Goal: Task Accomplishment & Management: Complete application form

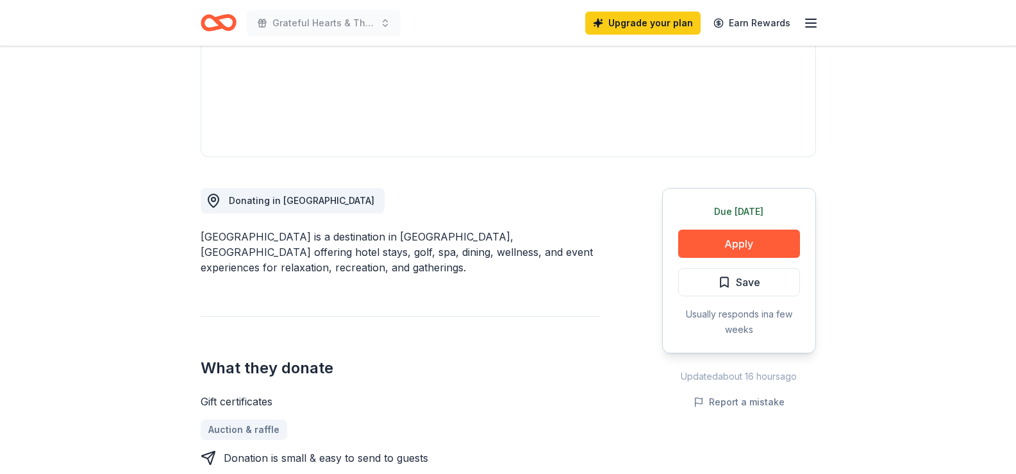
scroll to position [256, 0]
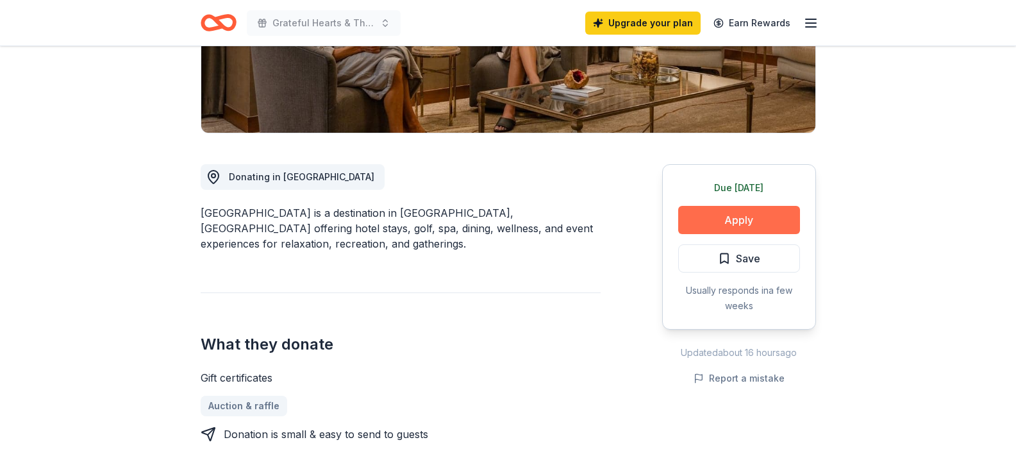
click at [732, 220] on button "Apply" at bounding box center [739, 220] width 122 height 28
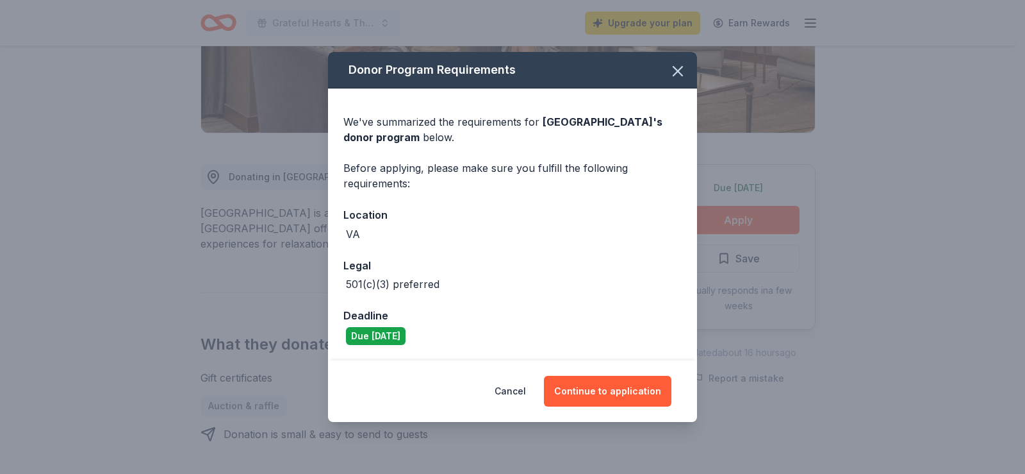
click at [409, 233] on div "VA" at bounding box center [512, 233] width 338 height 15
click at [686, 63] on icon "button" at bounding box center [678, 71] width 18 height 18
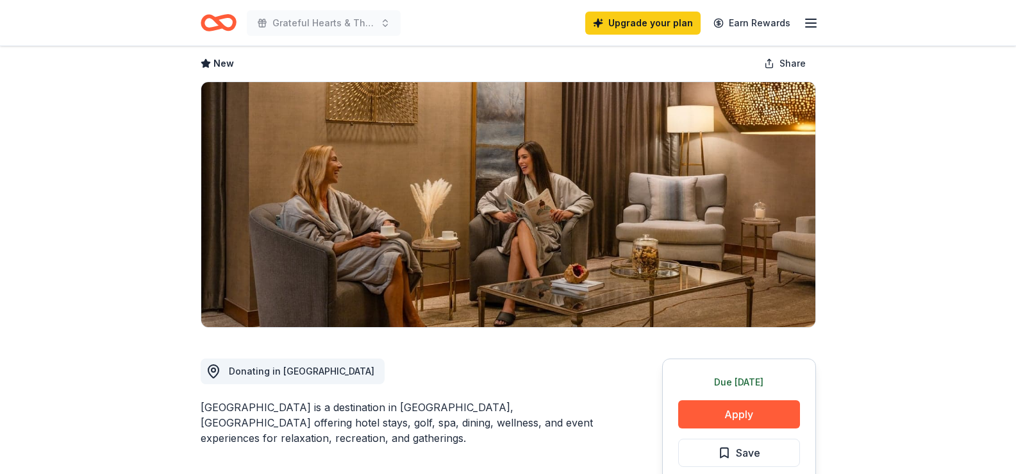
scroll to position [0, 0]
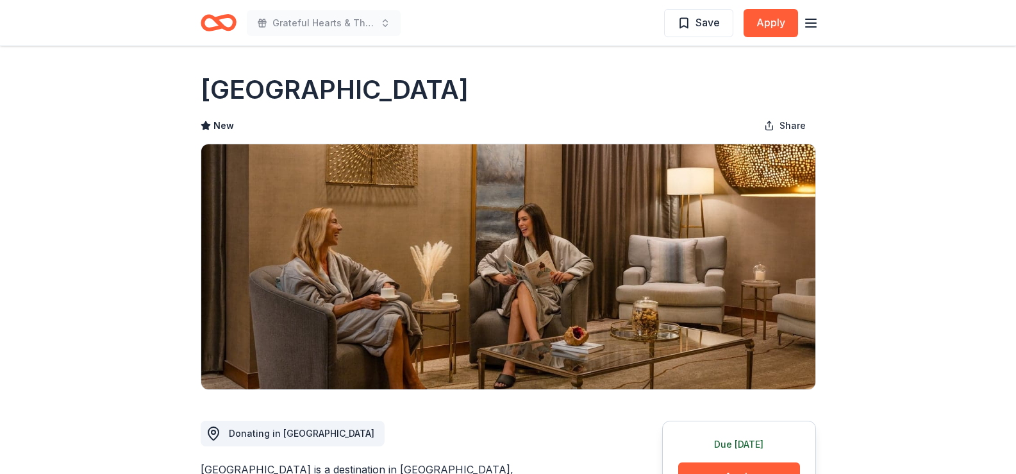
click at [215, 25] on icon "Home" at bounding box center [219, 23] width 36 height 30
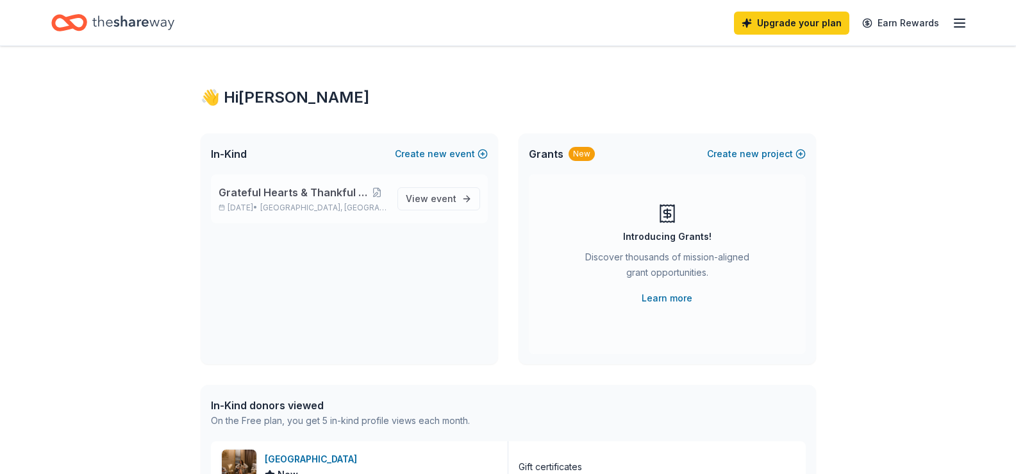
click at [300, 192] on span "Grateful Hearts & Thankful Paws Gala" at bounding box center [292, 192] width 149 height 15
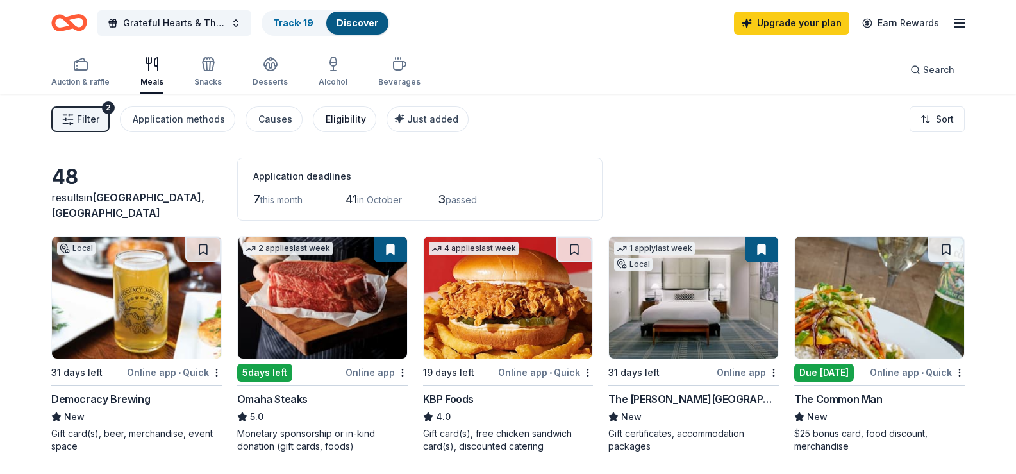
click at [347, 124] on div "Eligibility" at bounding box center [345, 118] width 40 height 15
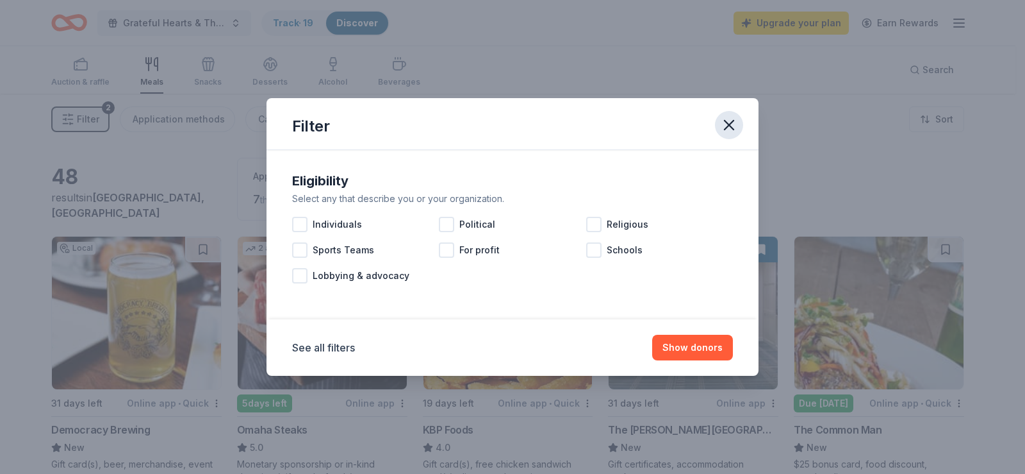
click at [732, 126] on icon "button" at bounding box center [729, 125] width 18 height 18
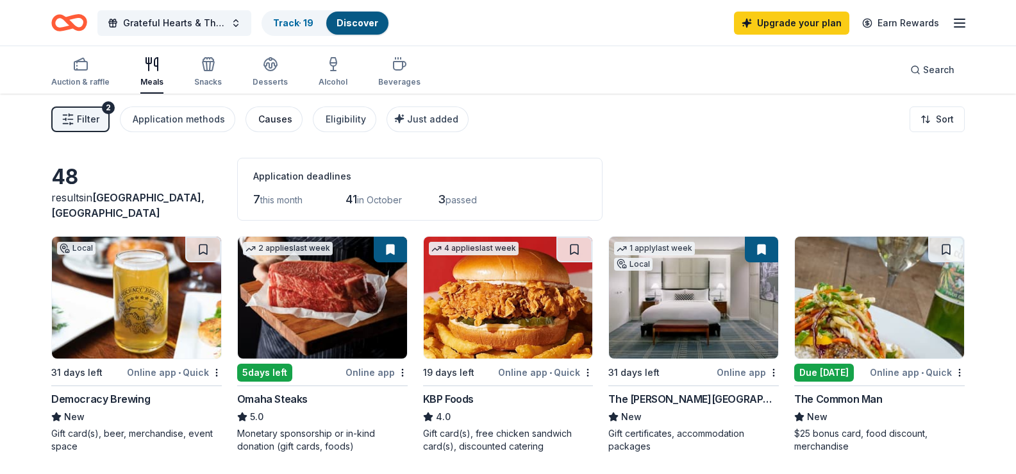
click at [270, 128] on button "Causes" at bounding box center [273, 119] width 57 height 26
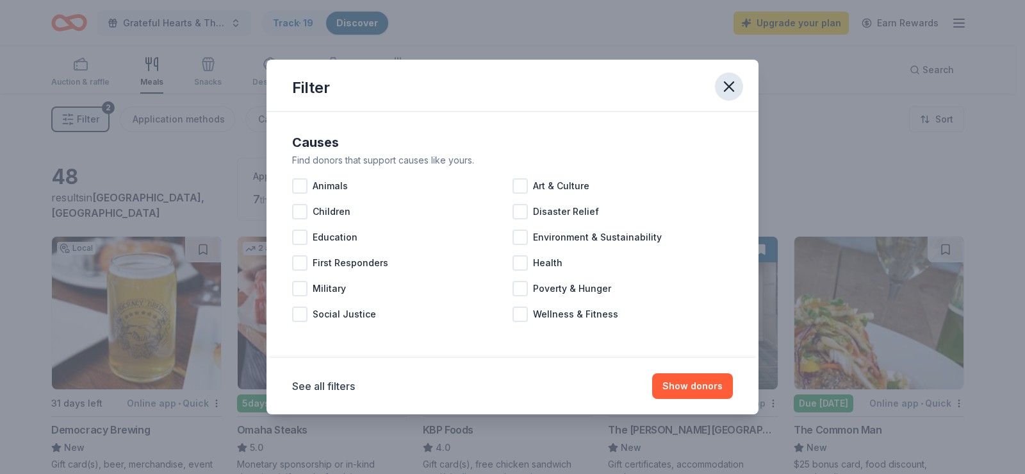
click at [727, 85] on icon "button" at bounding box center [729, 86] width 9 height 9
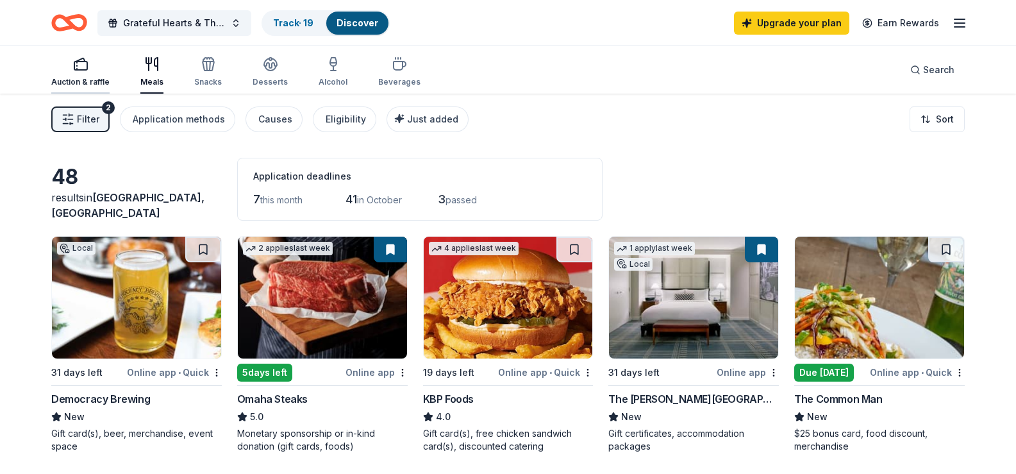
click at [87, 66] on icon "button" at bounding box center [80, 63] width 15 height 15
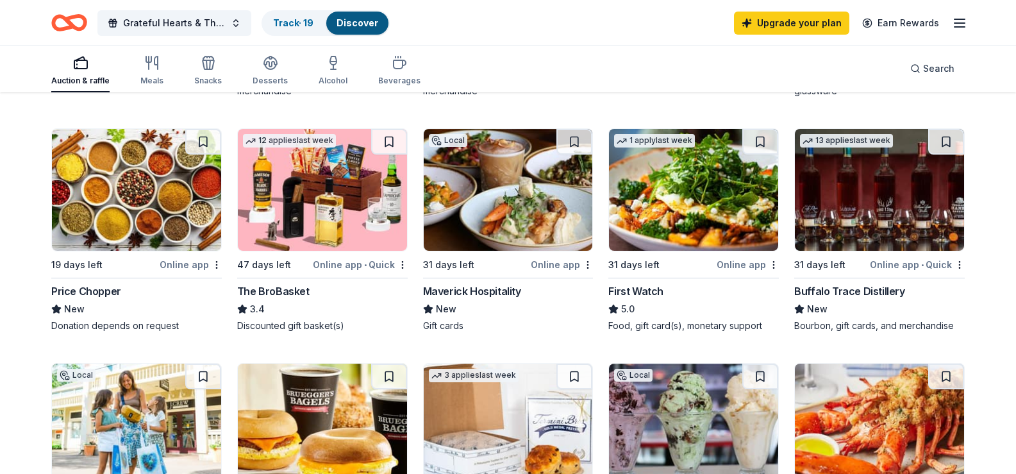
scroll to position [641, 0]
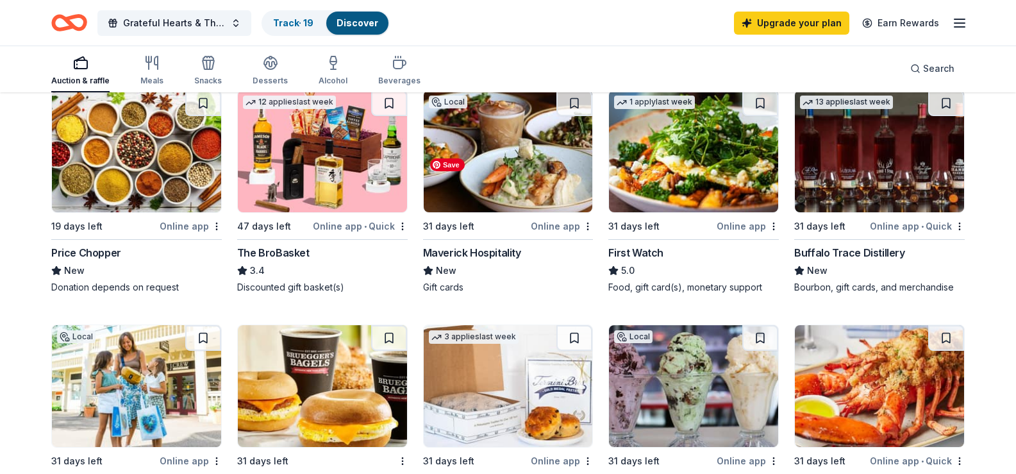
click at [465, 212] on img at bounding box center [508, 151] width 169 height 122
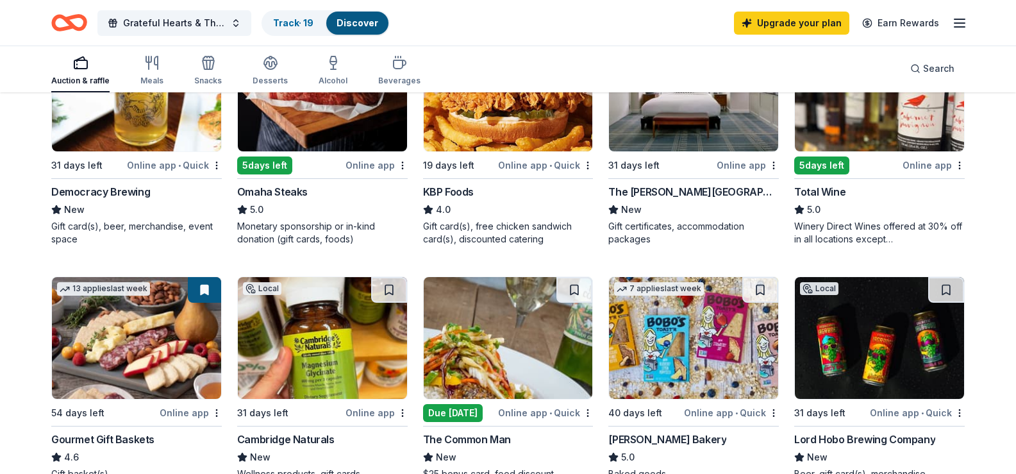
scroll to position [0, 0]
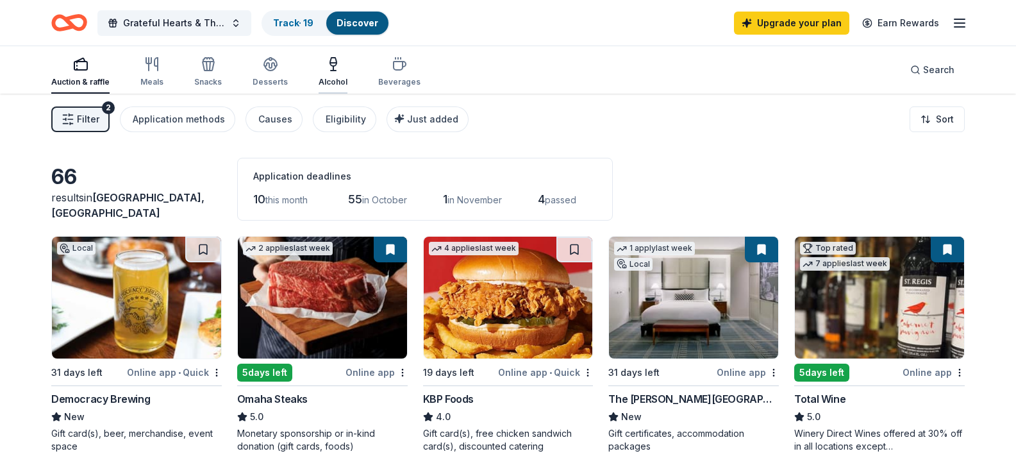
click at [318, 60] on div "button" at bounding box center [332, 63] width 29 height 15
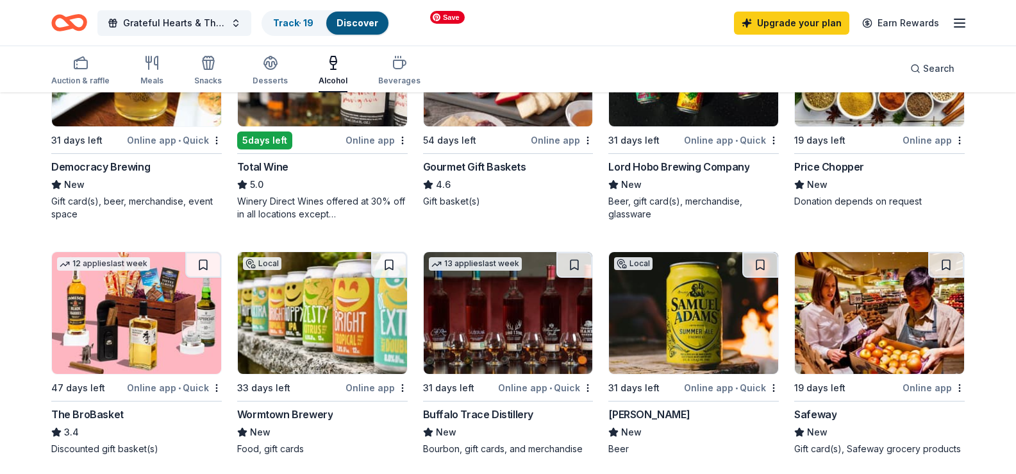
scroll to position [320, 0]
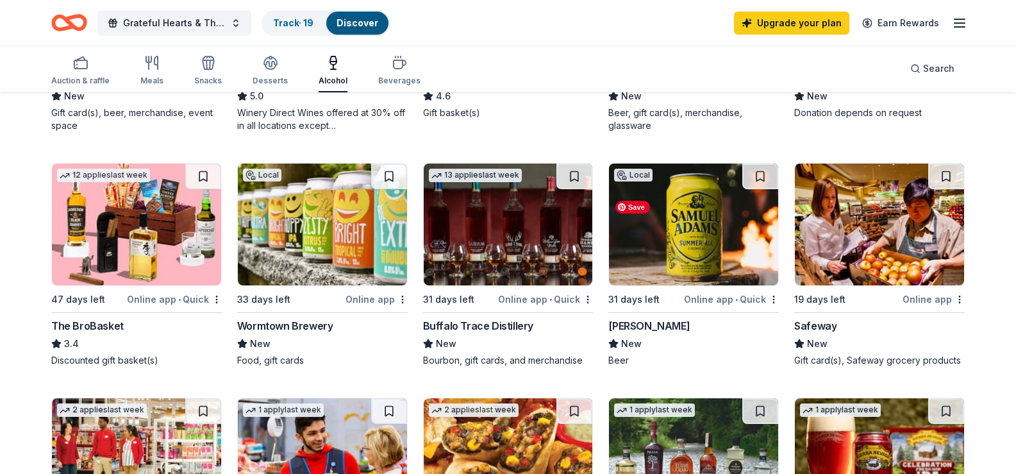
click at [709, 285] on img at bounding box center [693, 224] width 169 height 122
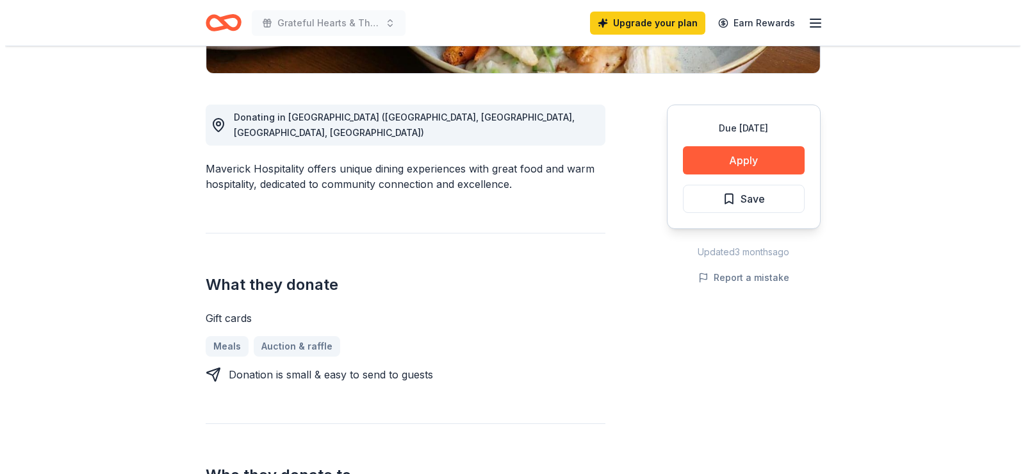
scroll to position [64, 0]
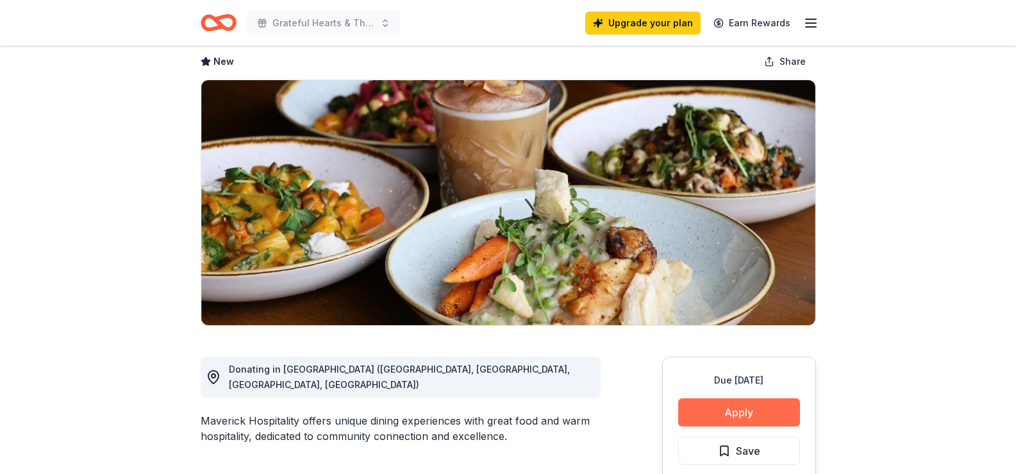
click at [757, 409] on button "Apply" at bounding box center [739, 412] width 122 height 28
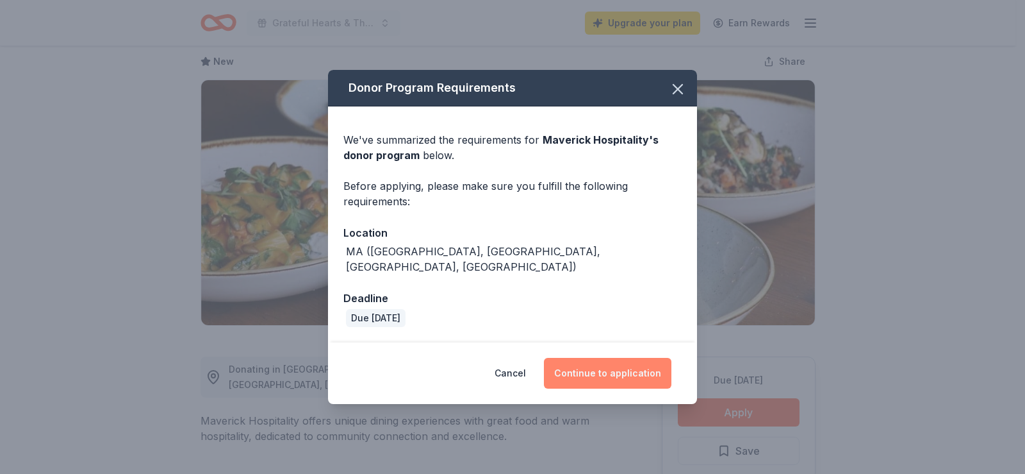
click at [584, 363] on button "Continue to application" at bounding box center [608, 373] width 128 height 31
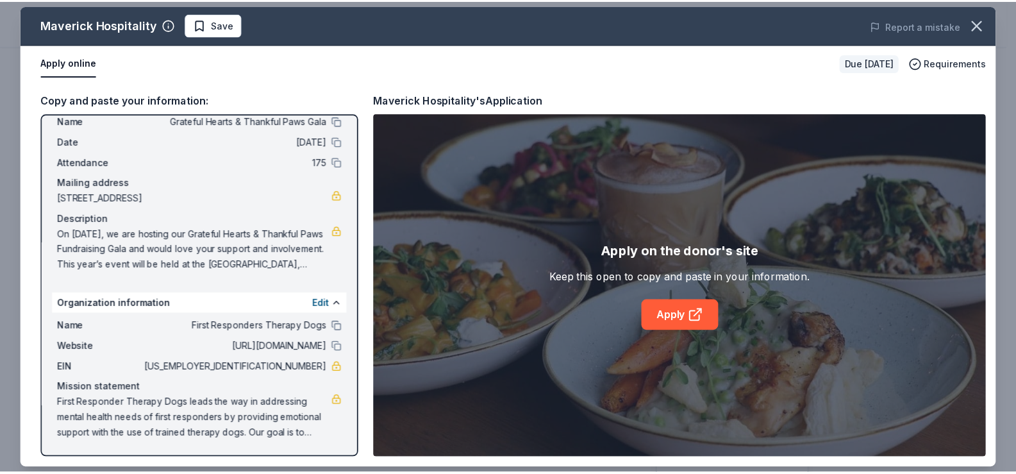
scroll to position [0, 0]
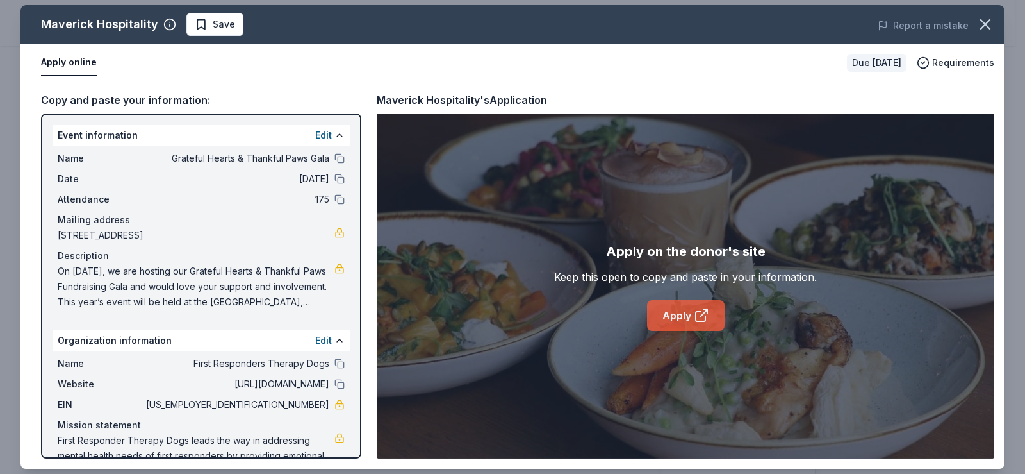
click at [682, 315] on link "Apply" at bounding box center [686, 315] width 78 height 31
click at [987, 20] on icon "button" at bounding box center [985, 24] width 18 height 18
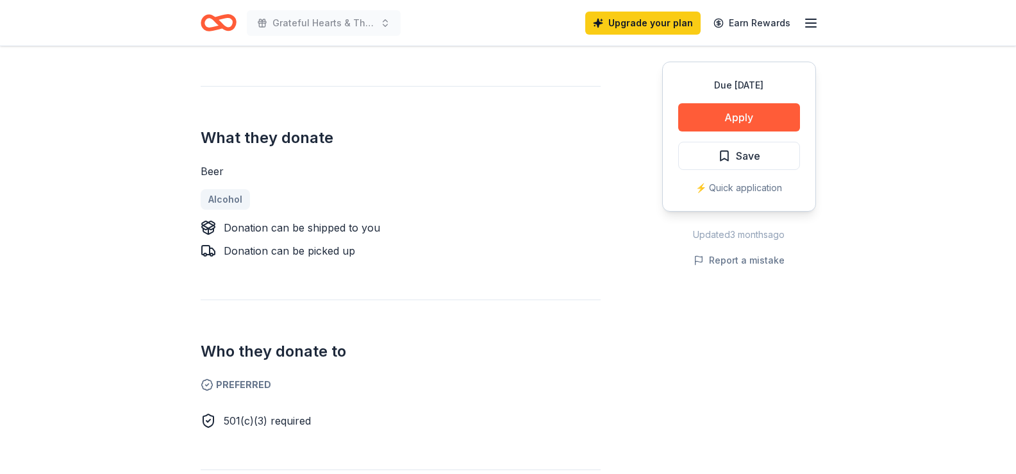
scroll to position [449, 0]
click at [743, 122] on button "Apply" at bounding box center [739, 117] width 122 height 28
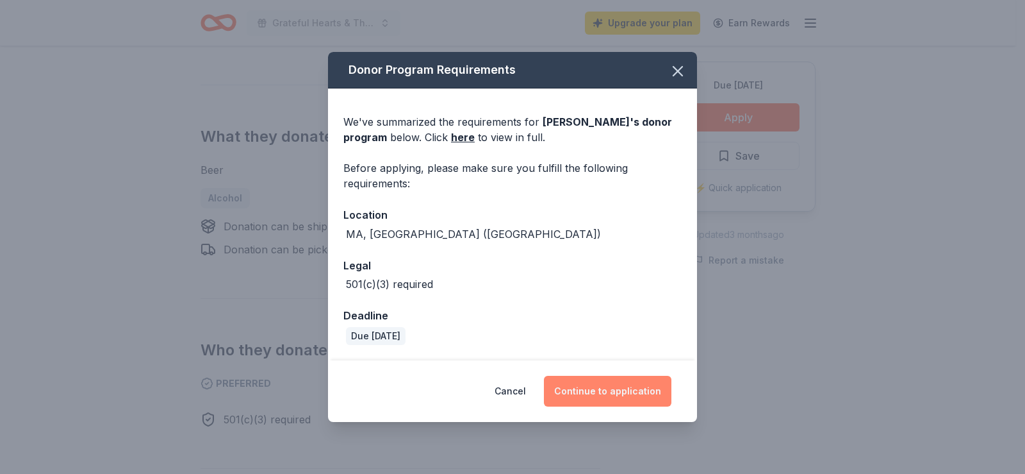
click at [590, 395] on button "Continue to application" at bounding box center [608, 390] width 128 height 31
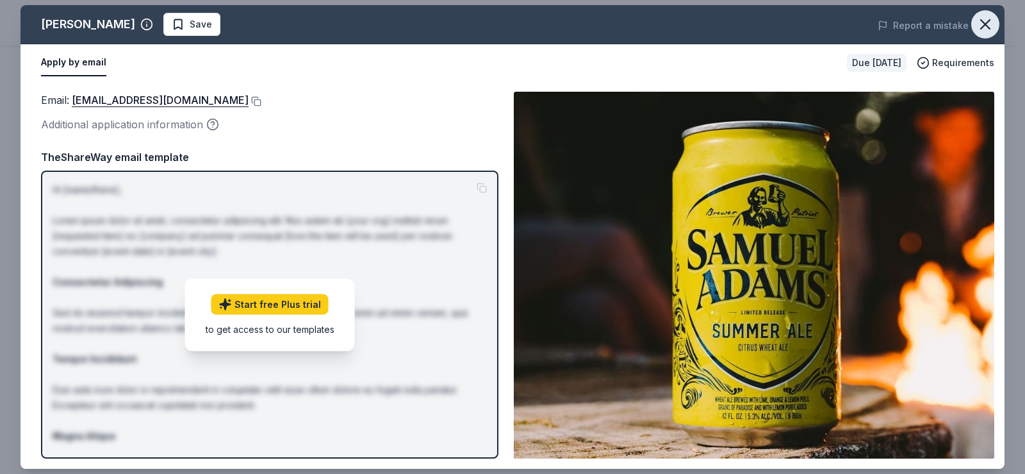
click at [987, 27] on icon "button" at bounding box center [985, 24] width 18 height 18
